Goal: Transaction & Acquisition: Purchase product/service

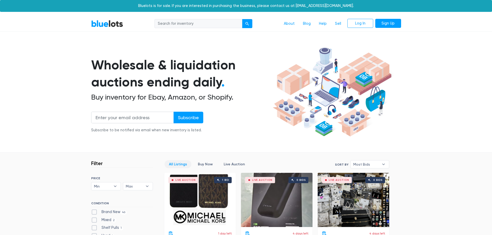
click at [195, 23] on input "search" at bounding box center [198, 23] width 88 height 9
type input "free people"
click at [242, 19] on button "submit" at bounding box center [247, 23] width 10 height 9
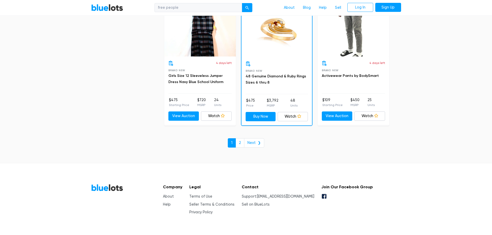
scroll to position [2234, 0]
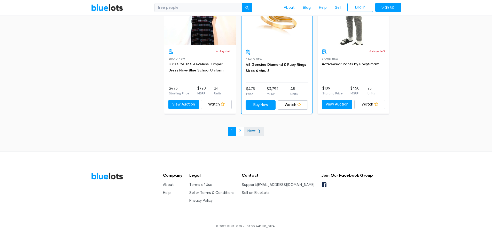
click at [255, 130] on link "Next ❯" at bounding box center [254, 131] width 20 height 9
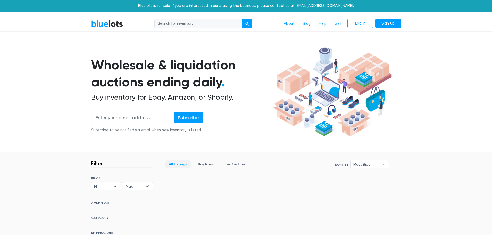
click at [204, 22] on input "search" at bounding box center [198, 23] width 88 height 9
type input "dsg"
click at [242, 19] on button "submit" at bounding box center [247, 23] width 10 height 9
click at [151, 154] on div "Filter Filter & Sort SORT BY Most Bids Ending Soonest Newly Listed Lowest Price…" at bounding box center [246, 199] width 318 height 93
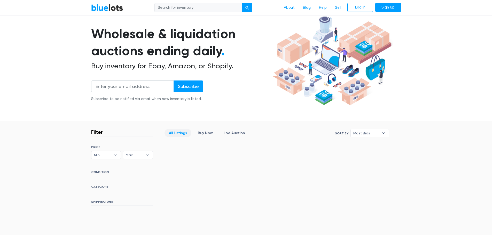
scroll to position [77, 0]
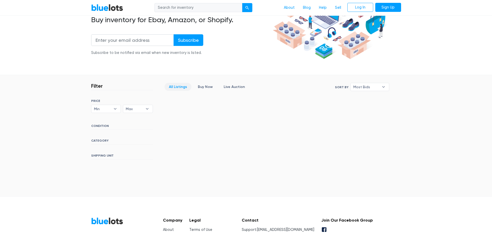
click at [233, 8] on input "search" at bounding box center [198, 7] width 88 height 9
drag, startPoint x: 92, startPoint y: 144, endPoint x: 97, endPoint y: 142, distance: 5.1
click at [92, 144] on h6 "CATEGORY" at bounding box center [122, 142] width 62 height 6
click at [97, 142] on h6 "CATEGORY" at bounding box center [122, 142] width 62 height 6
click at [207, 85] on link "Buy Now" at bounding box center [205, 87] width 24 height 8
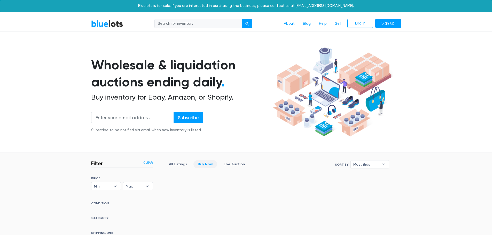
scroll to position [123, 0]
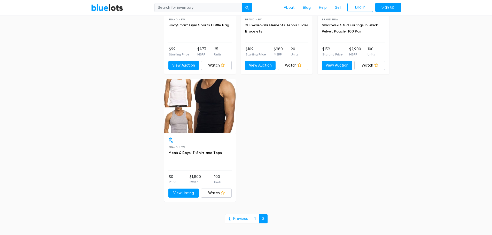
scroll to position [387, 0]
